Goal: Task Accomplishment & Management: Use online tool/utility

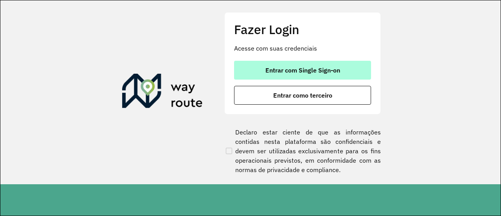
click at [266, 67] on span "Entrar com Single Sign-on" at bounding box center [303, 70] width 75 height 6
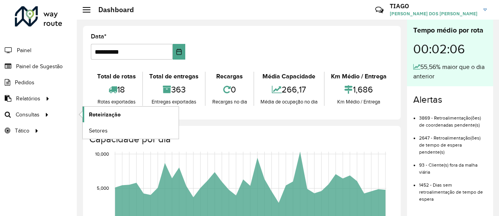
click at [94, 112] on span "Roteirização" at bounding box center [105, 114] width 32 height 8
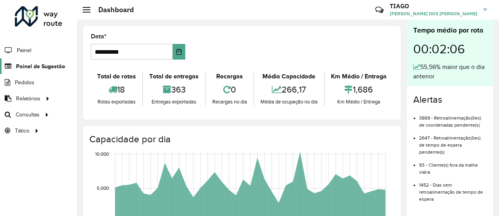
click at [29, 66] on span "Painel de Sugestão" at bounding box center [40, 66] width 49 height 8
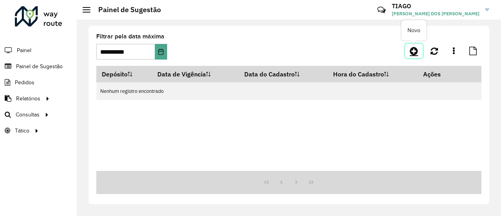
click at [419, 52] on link at bounding box center [415, 51] width 18 height 14
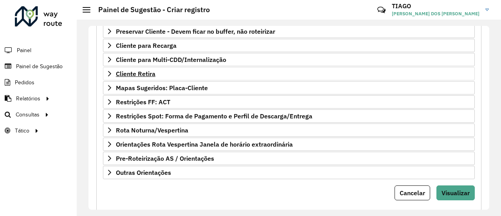
scroll to position [170, 0]
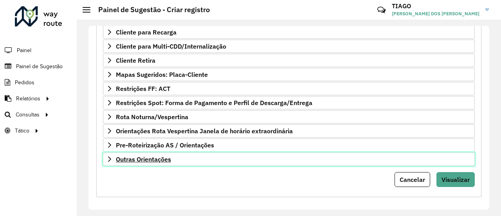
click at [192, 154] on link "Outras Orientações" at bounding box center [289, 158] width 372 height 13
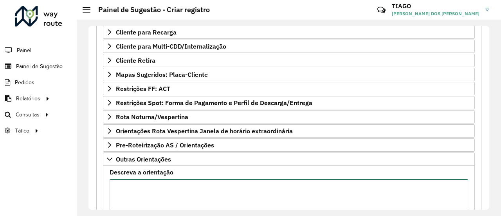
click at [154, 184] on textarea "Descreva a orientação" at bounding box center [289, 212] width 359 height 66
paste textarea "**********"
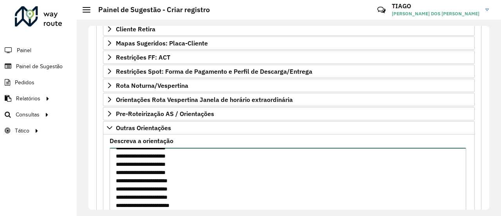
scroll to position [0, 0]
click at [172, 152] on textarea "**********" at bounding box center [288, 181] width 357 height 66
paste textarea "**********"
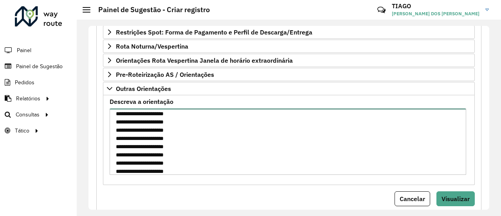
scroll to position [637, 0]
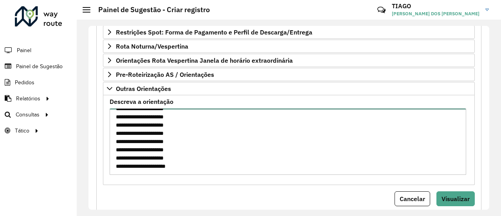
type textarea "**********"
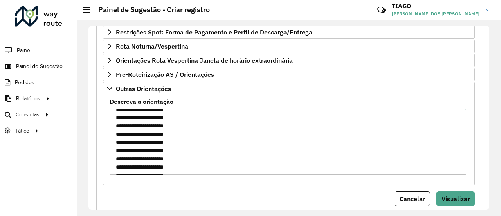
scroll to position [642, 0]
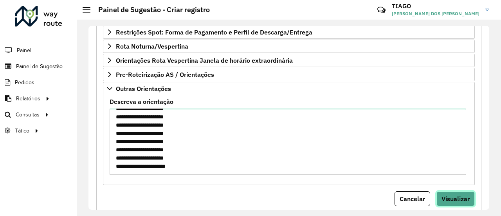
click at [462, 195] on span "Visualizar" at bounding box center [456, 199] width 28 height 8
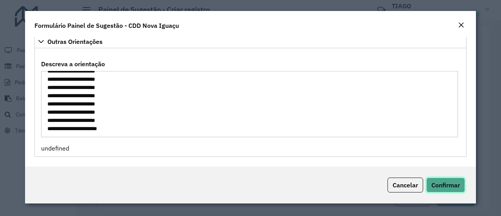
click at [456, 186] on span "Confirmar" at bounding box center [446, 185] width 29 height 8
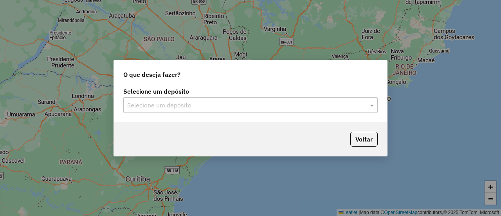
click at [148, 112] on div "Selecione um depósito" at bounding box center [250, 105] width 255 height 16
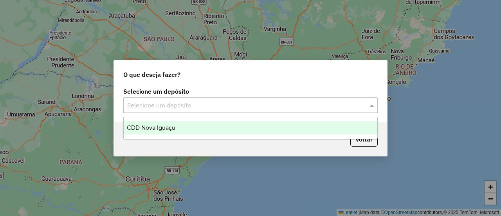
click at [150, 127] on span "CDD Nova Iguaçu" at bounding box center [151, 127] width 49 height 7
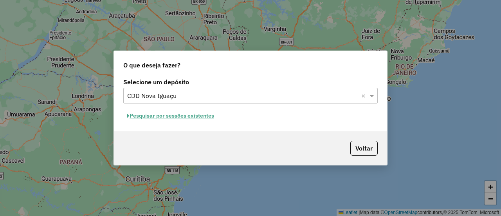
click at [207, 117] on button "Pesquisar por sessões existentes" at bounding box center [170, 116] width 94 height 12
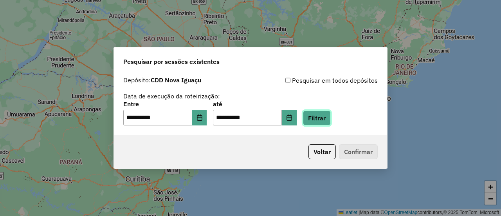
click at [326, 119] on button "Filtrar" at bounding box center [317, 117] width 28 height 15
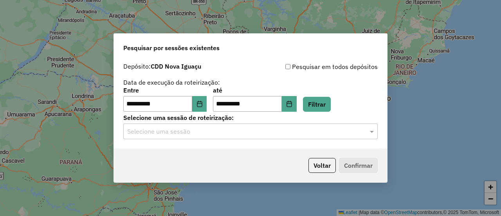
click at [290, 133] on input "text" at bounding box center [242, 131] width 231 height 9
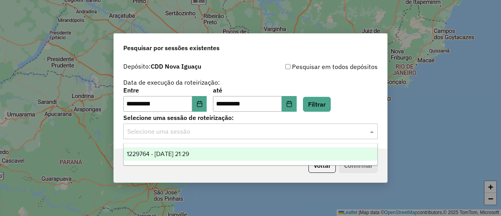
click at [259, 150] on div "1229764 - [DATE] 21:29" at bounding box center [250, 153] width 253 height 13
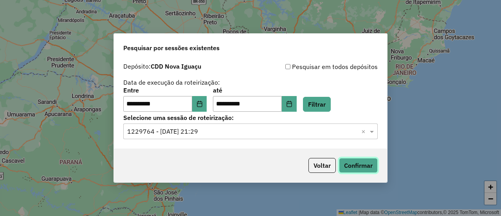
click at [349, 161] on button "Confirmar" at bounding box center [358, 165] width 39 height 15
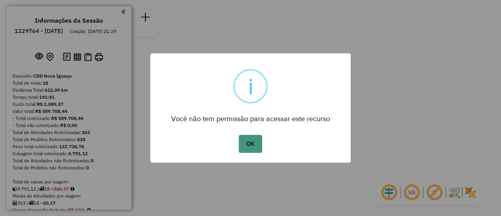
click at [254, 147] on button "OK" at bounding box center [250, 144] width 23 height 18
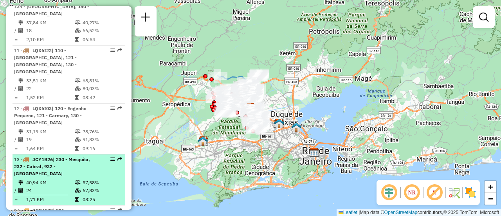
scroll to position [744, 0]
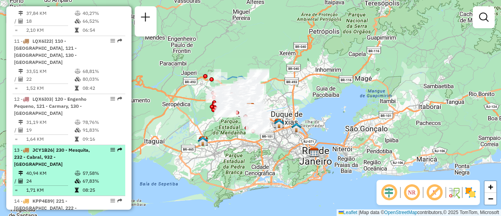
click at [72, 177] on td "24" at bounding box center [50, 181] width 49 height 8
select select "**********"
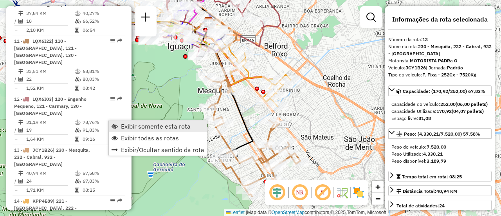
click at [126, 125] on span "Exibir somente esta rota" at bounding box center [156, 126] width 70 height 6
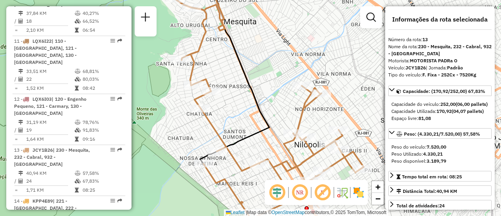
click at [362, 192] on img at bounding box center [359, 192] width 13 height 13
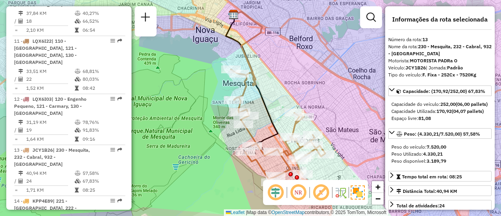
drag, startPoint x: 284, startPoint y: 112, endPoint x: 274, endPoint y: 101, distance: 15.0
click at [274, 101] on div "Janela de atendimento Grade de atendimento Capacidade Transportadoras Veículos …" at bounding box center [250, 108] width 501 height 216
